Goal: Task Accomplishment & Management: Complete application form

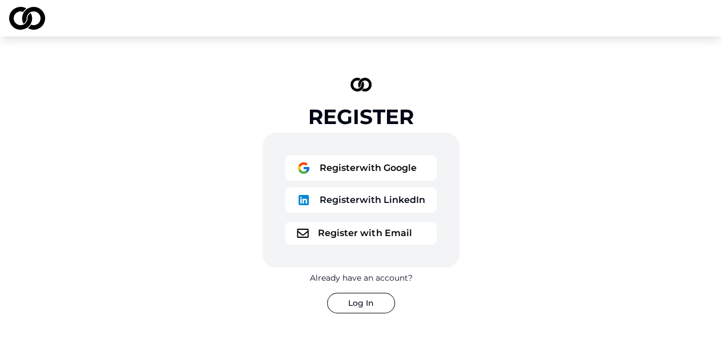
click at [348, 199] on button "Register with LinkedIn" at bounding box center [361, 199] width 151 height 25
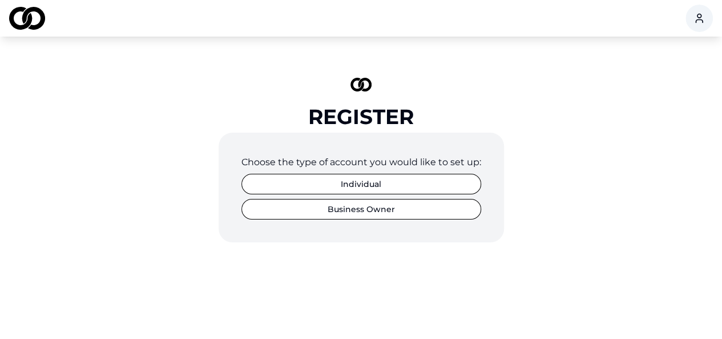
click at [355, 182] on button "Individual" at bounding box center [362, 184] width 240 height 21
